Goal: Transaction & Acquisition: Download file/media

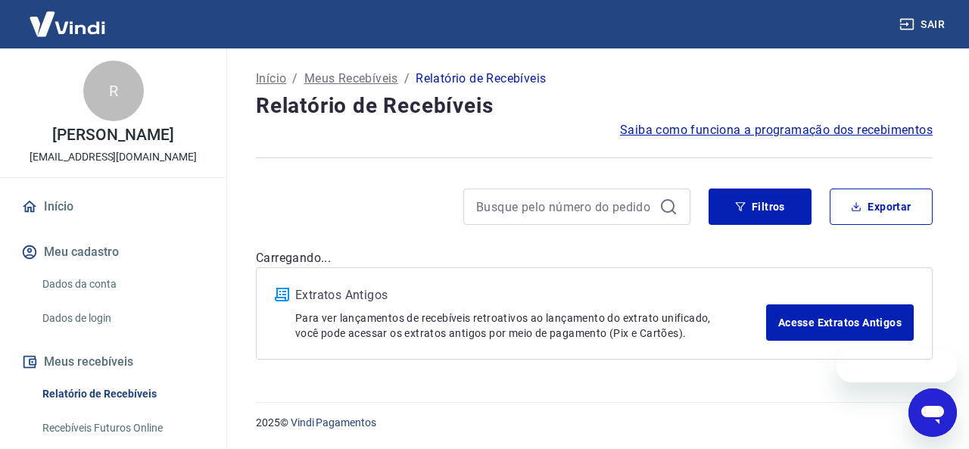
drag, startPoint x: 263, startPoint y: 188, endPoint x: 0, endPoint y: 179, distance: 263.5
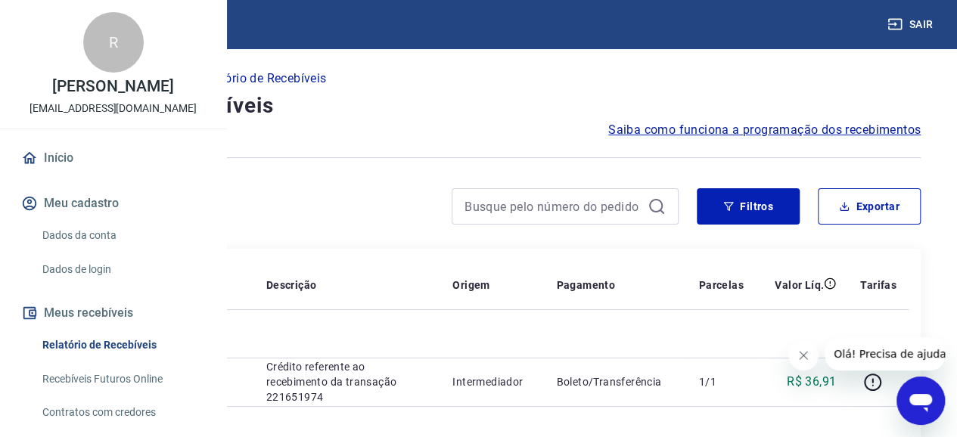
drag, startPoint x: 163, startPoint y: 176, endPoint x: 555, endPoint y: 228, distance: 395.3
drag, startPoint x: 555, startPoint y: 228, endPoint x: 870, endPoint y: 184, distance: 317.8
click at [875, 219] on button "Exportar" at bounding box center [869, 206] width 103 height 36
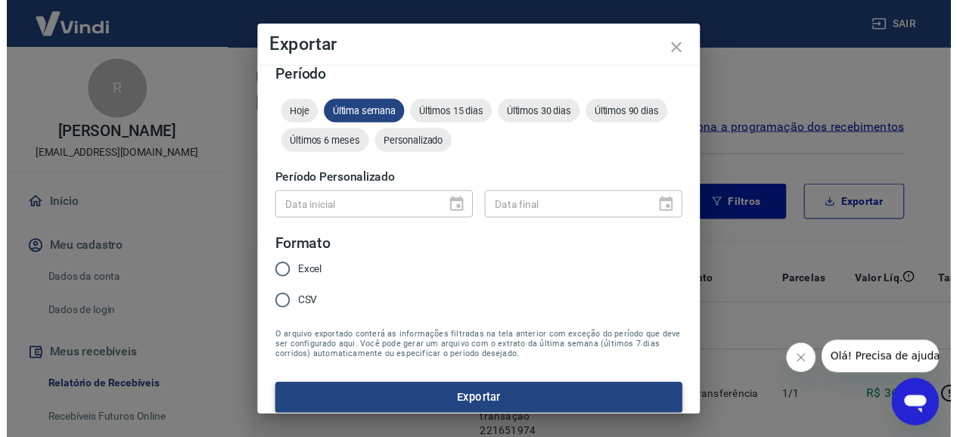
scroll to position [23, 0]
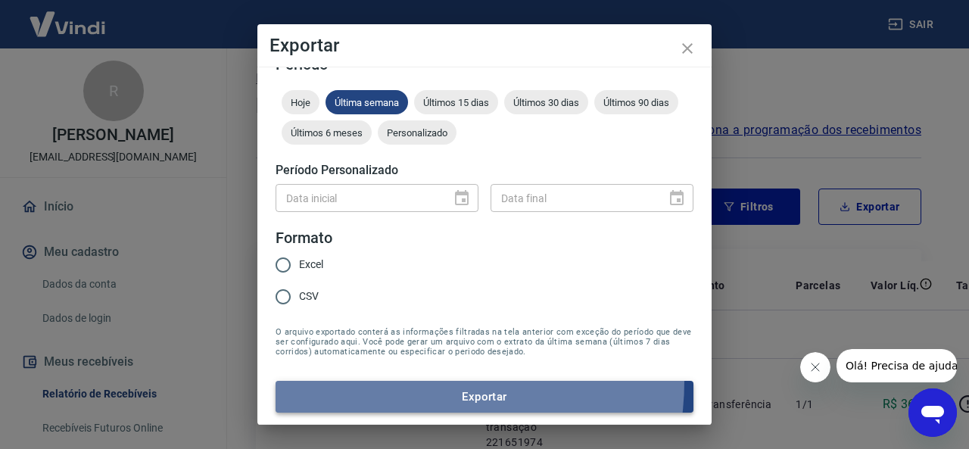
drag, startPoint x: 424, startPoint y: 329, endPoint x: 401, endPoint y: 381, distance: 56.9
click at [401, 381] on button "Exportar" at bounding box center [484, 397] width 418 height 32
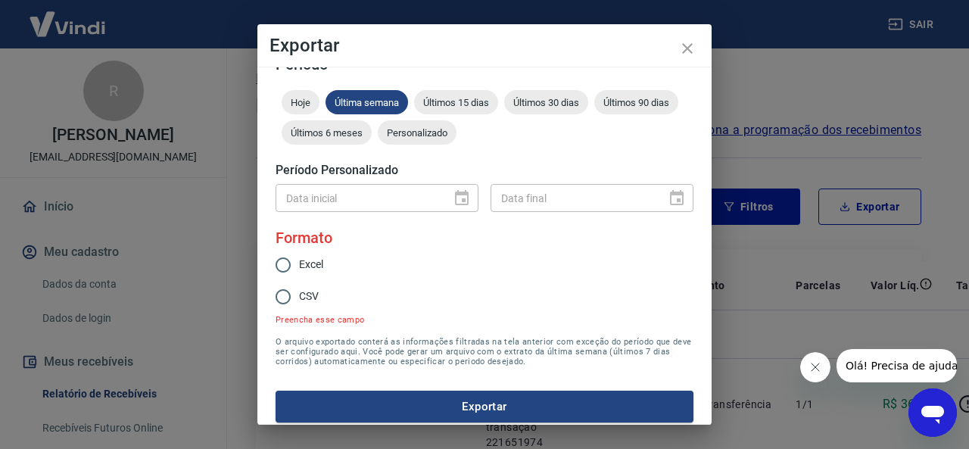
click at [463, 85] on form "Período Hoje Última semana Últimos 15 dias Últimos 30 dias Últimos 90 dias Últi…" at bounding box center [484, 239] width 418 height 365
click at [468, 95] on div "Últimos 15 dias" at bounding box center [456, 102] width 84 height 24
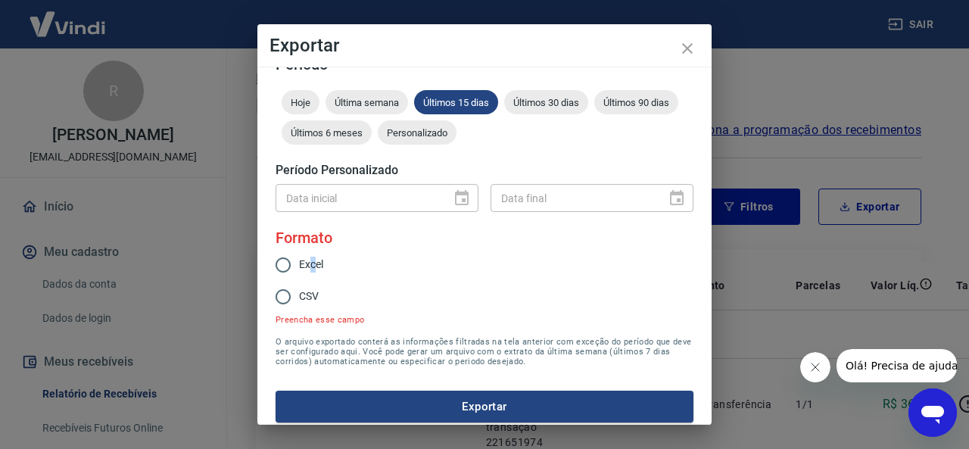
click at [313, 263] on span "Excel" at bounding box center [311, 265] width 24 height 16
click at [283, 272] on input "Excel" at bounding box center [283, 265] width 32 height 32
radio input "true"
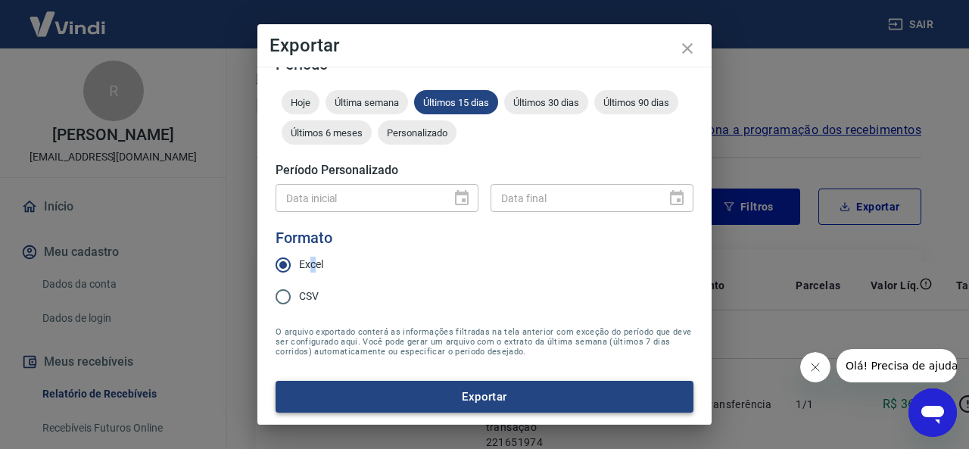
click at [388, 392] on button "Exportar" at bounding box center [484, 397] width 418 height 32
